Goal: Find specific page/section: Find specific page/section

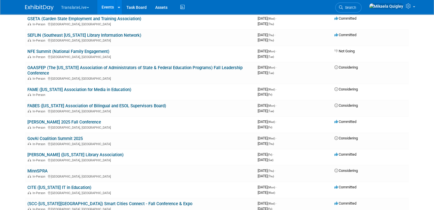
scroll to position [200, 0]
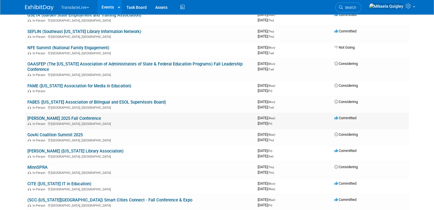
click at [81, 116] on link "[PERSON_NAME] 2025 Fall Conference" at bounding box center [64, 118] width 74 height 5
